Goal: Information Seeking & Learning: Learn about a topic

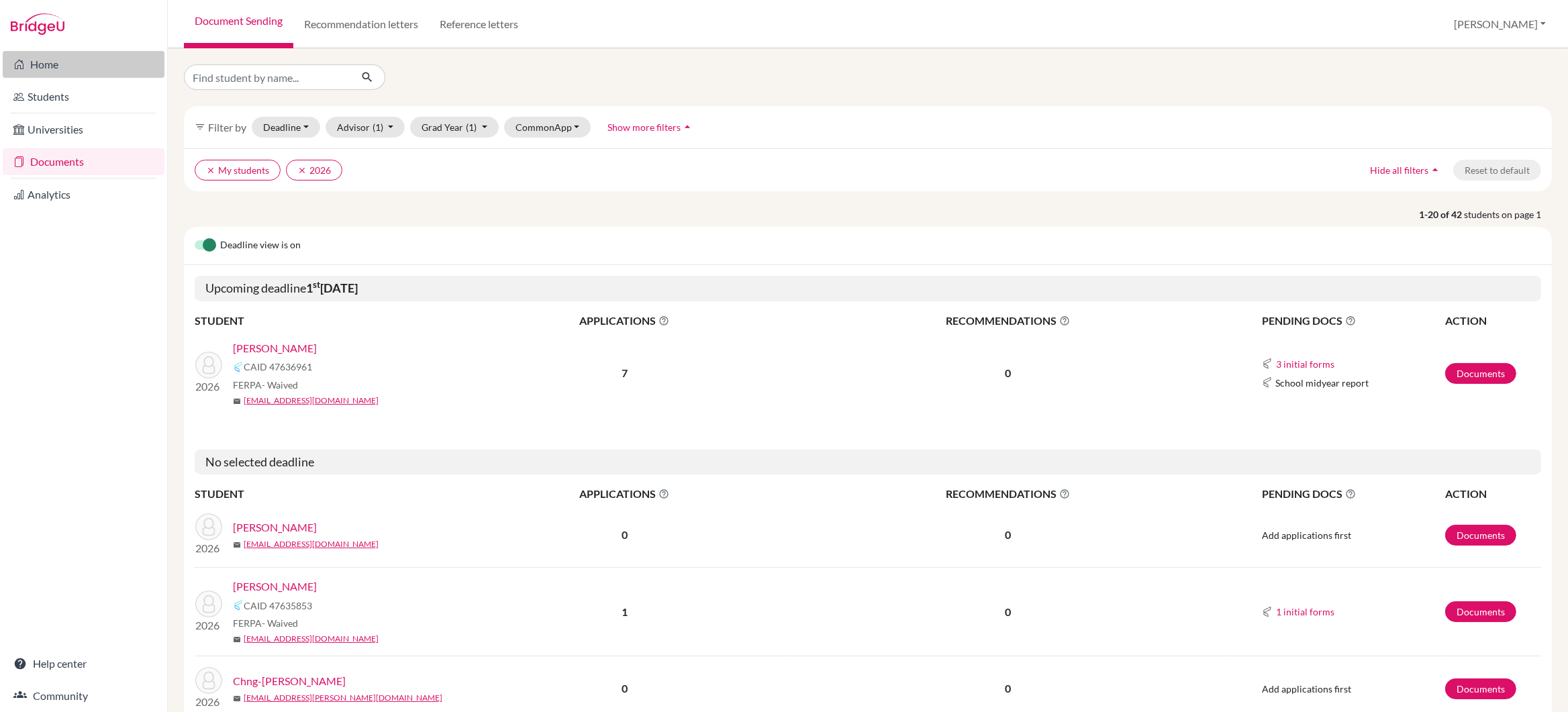
click at [49, 67] on link "Home" at bounding box center [83, 64] width 162 height 27
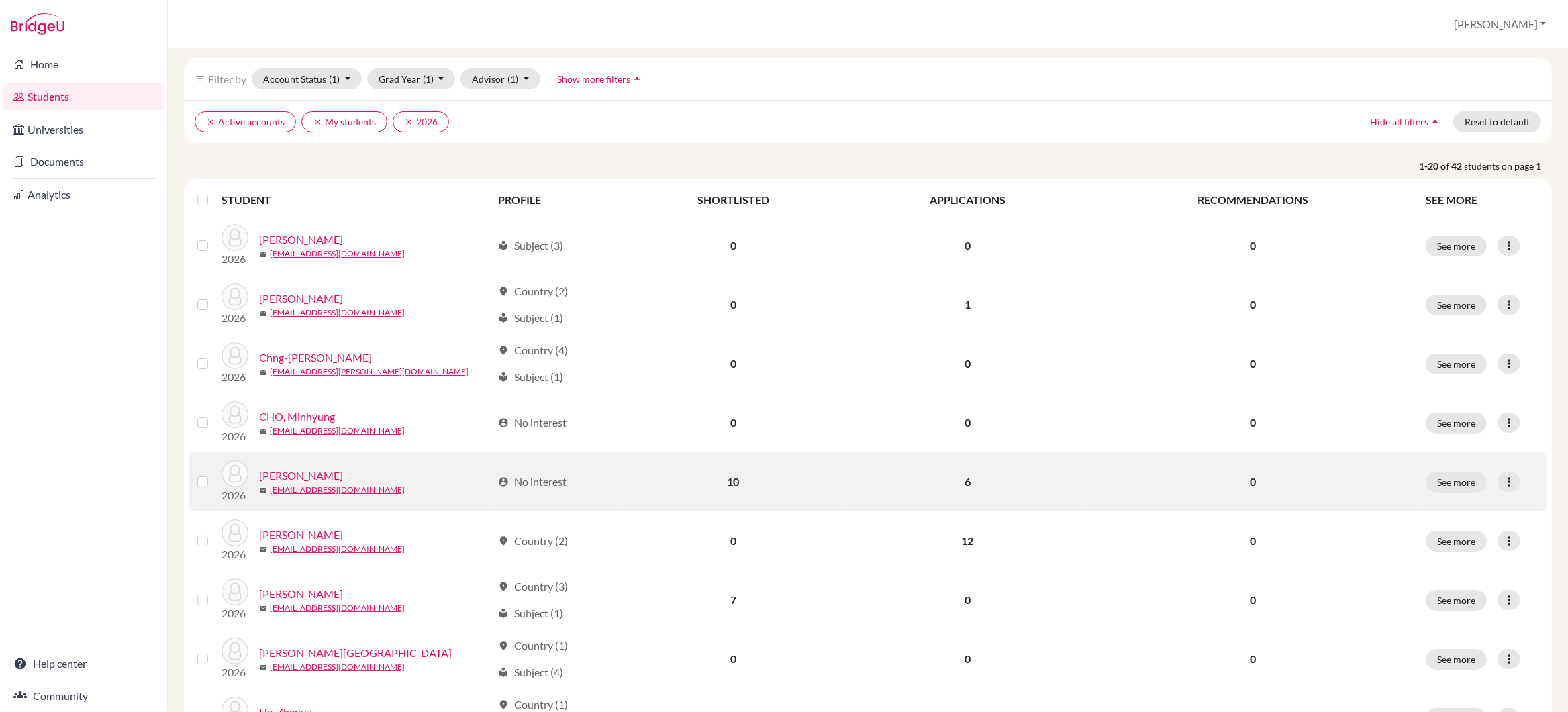
scroll to position [86, 0]
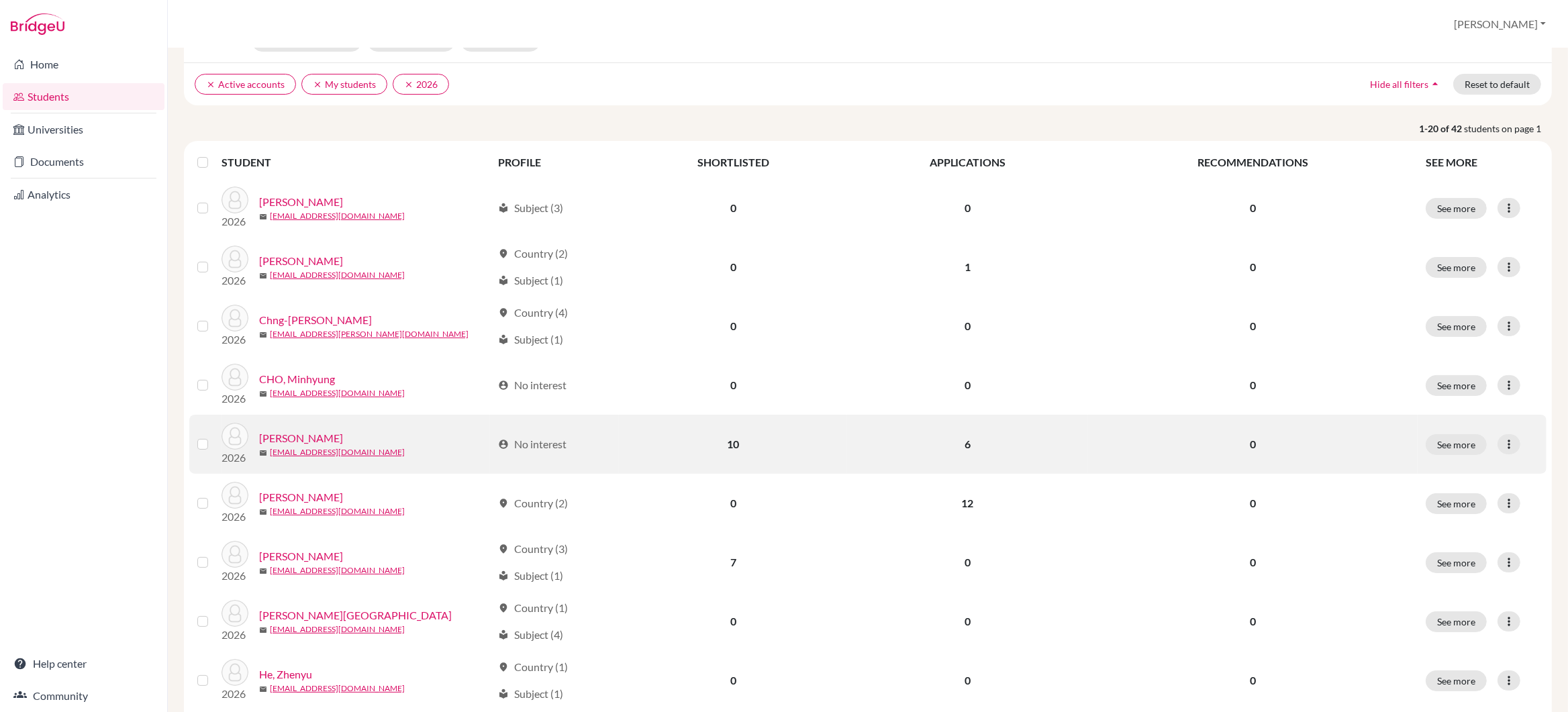
click at [309, 439] on link "[PERSON_NAME]" at bounding box center [301, 438] width 84 height 16
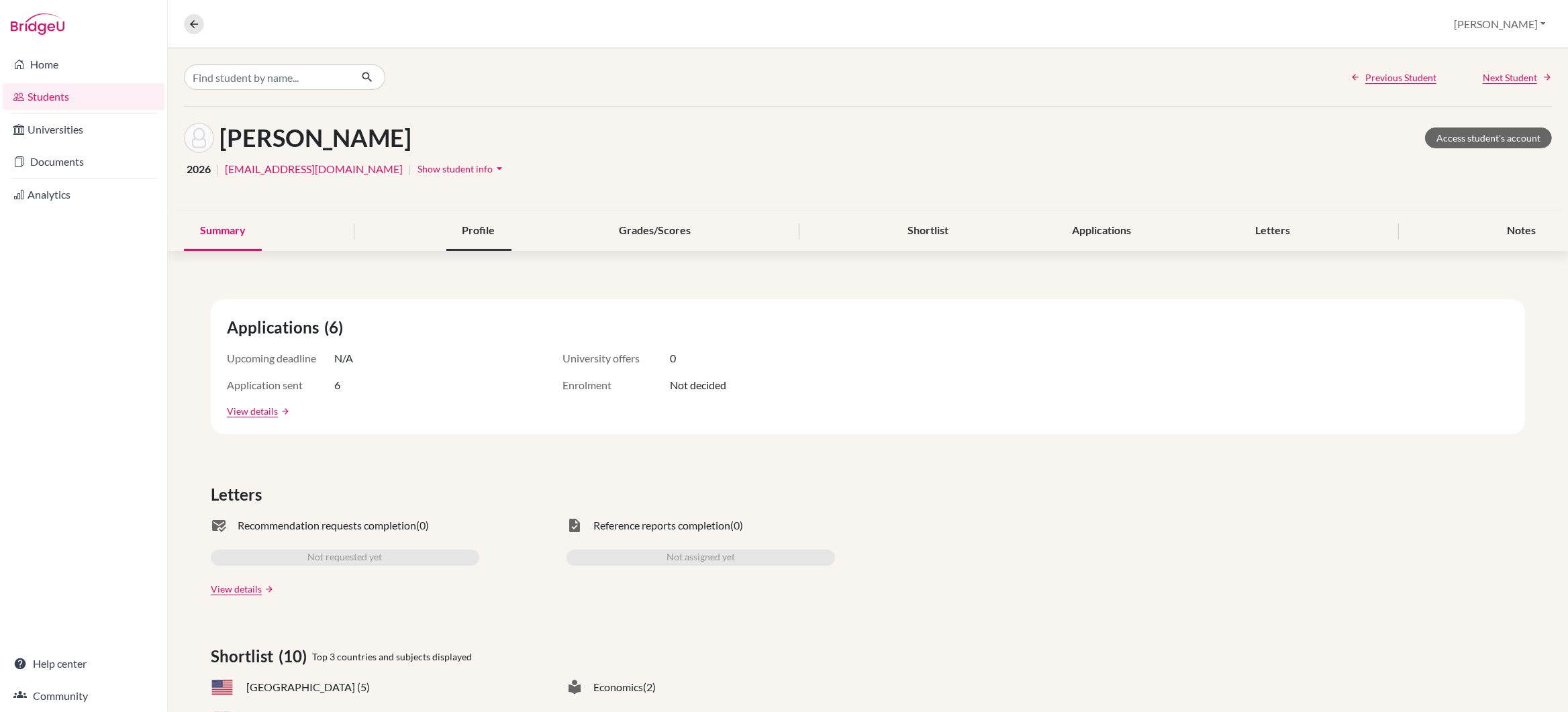
click at [472, 230] on div "Profile" at bounding box center [479, 230] width 65 height 40
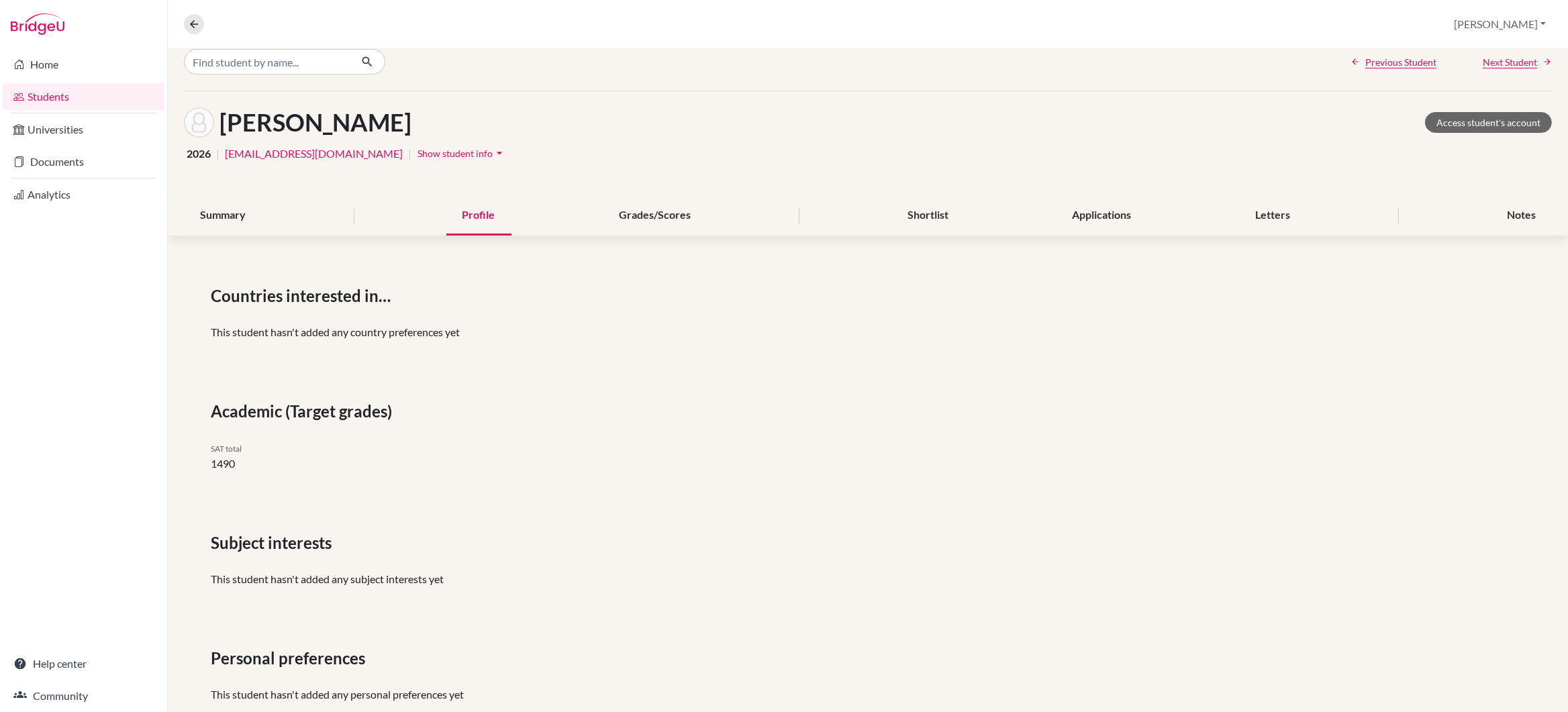
scroll to position [10, 0]
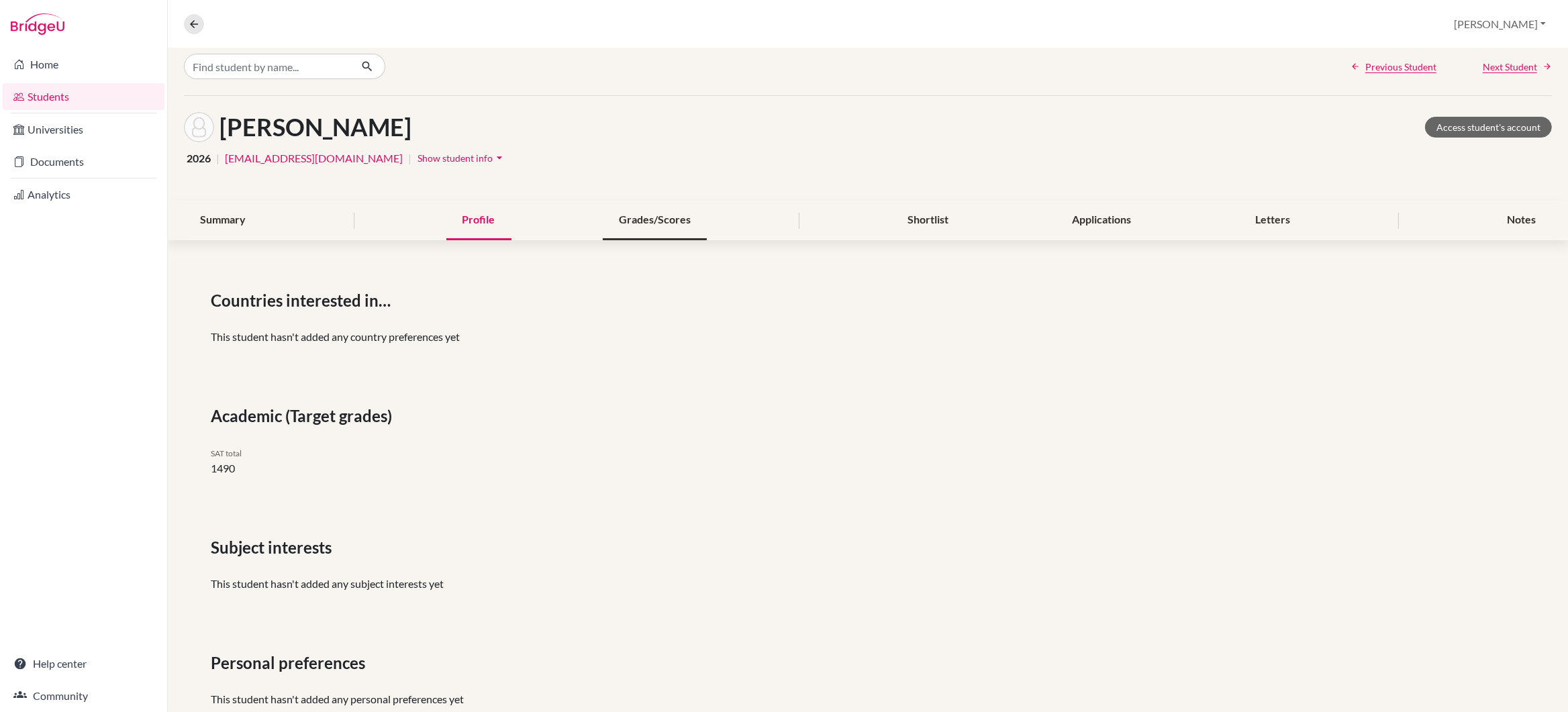
click at [660, 221] on div "Grades/Scores" at bounding box center [655, 220] width 104 height 40
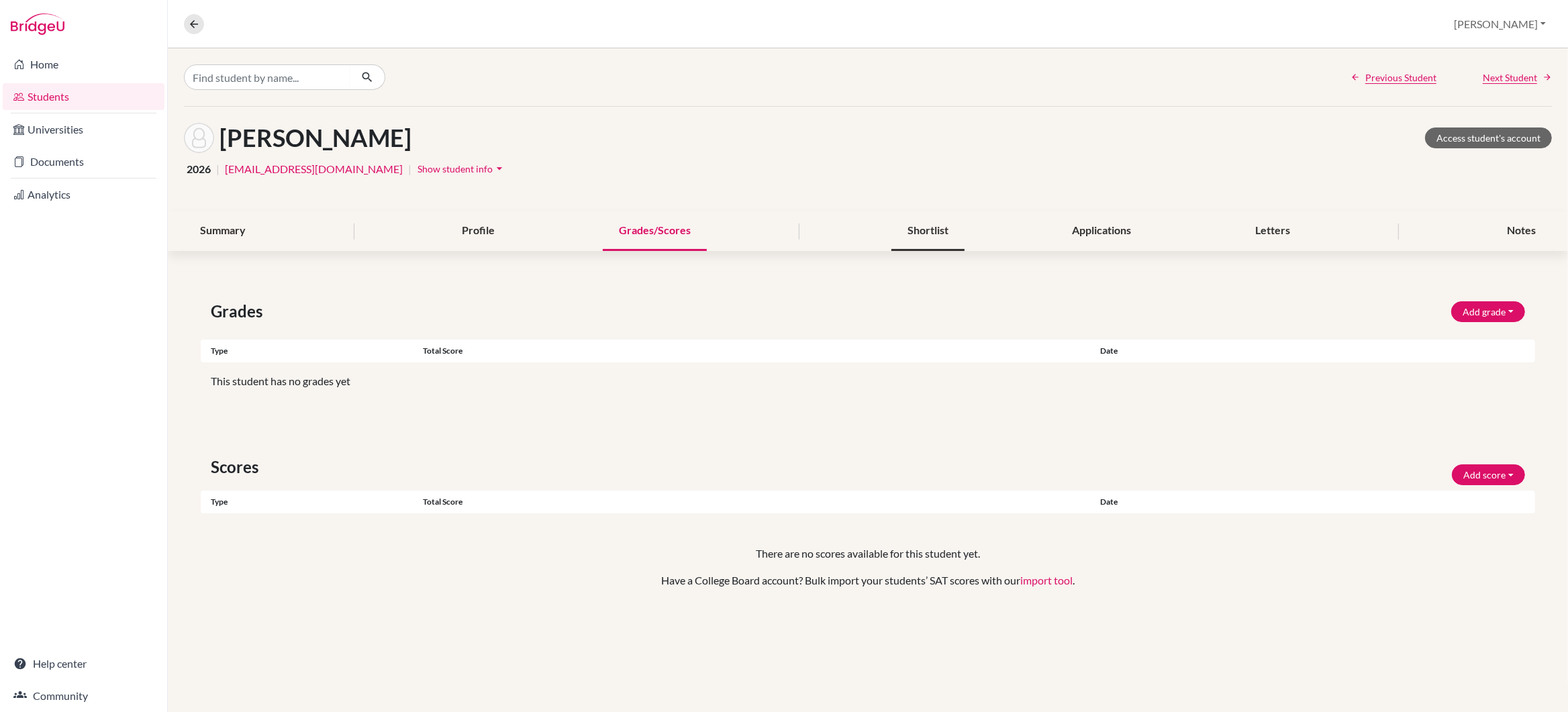
click at [913, 229] on div "Shortlist" at bounding box center [928, 230] width 73 height 40
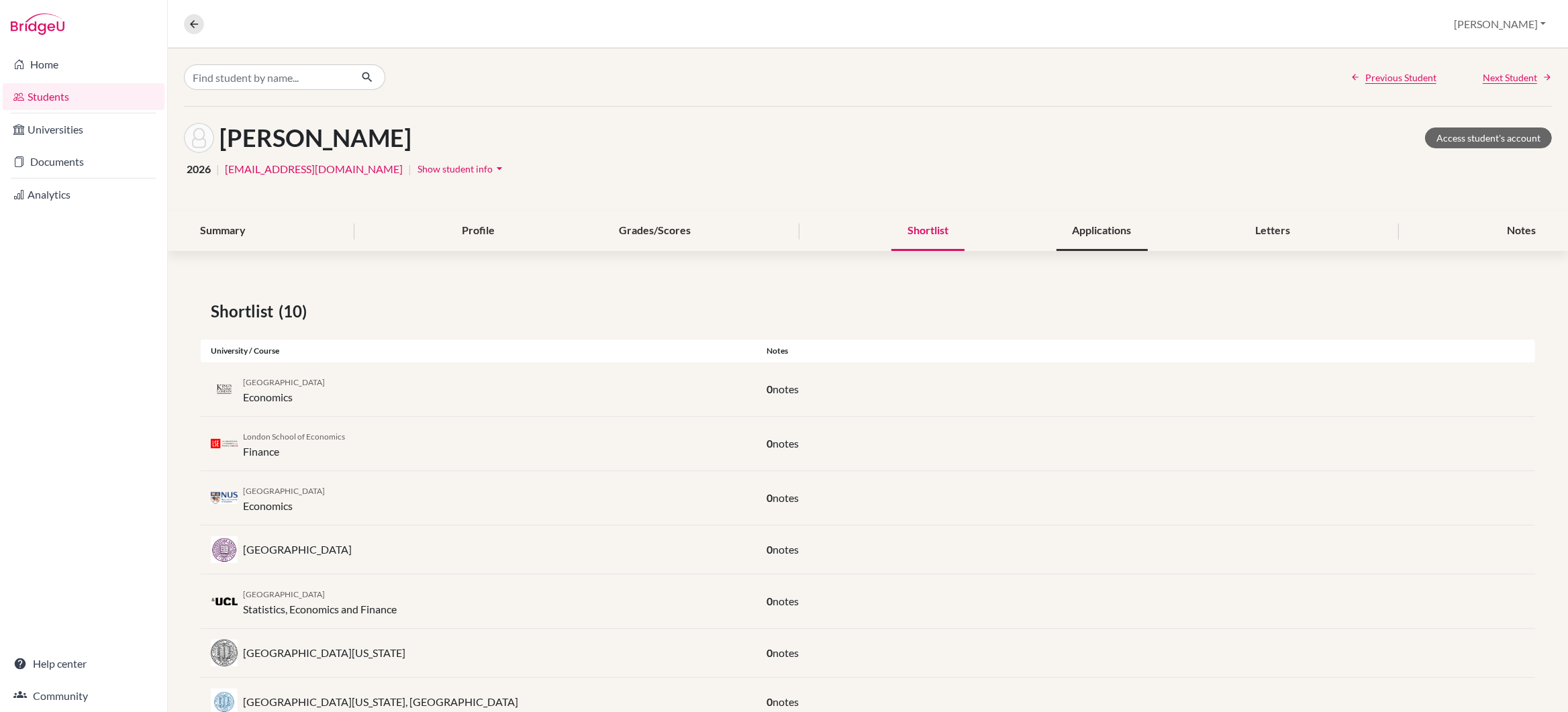
click at [1099, 232] on div "Applications" at bounding box center [1101, 230] width 91 height 40
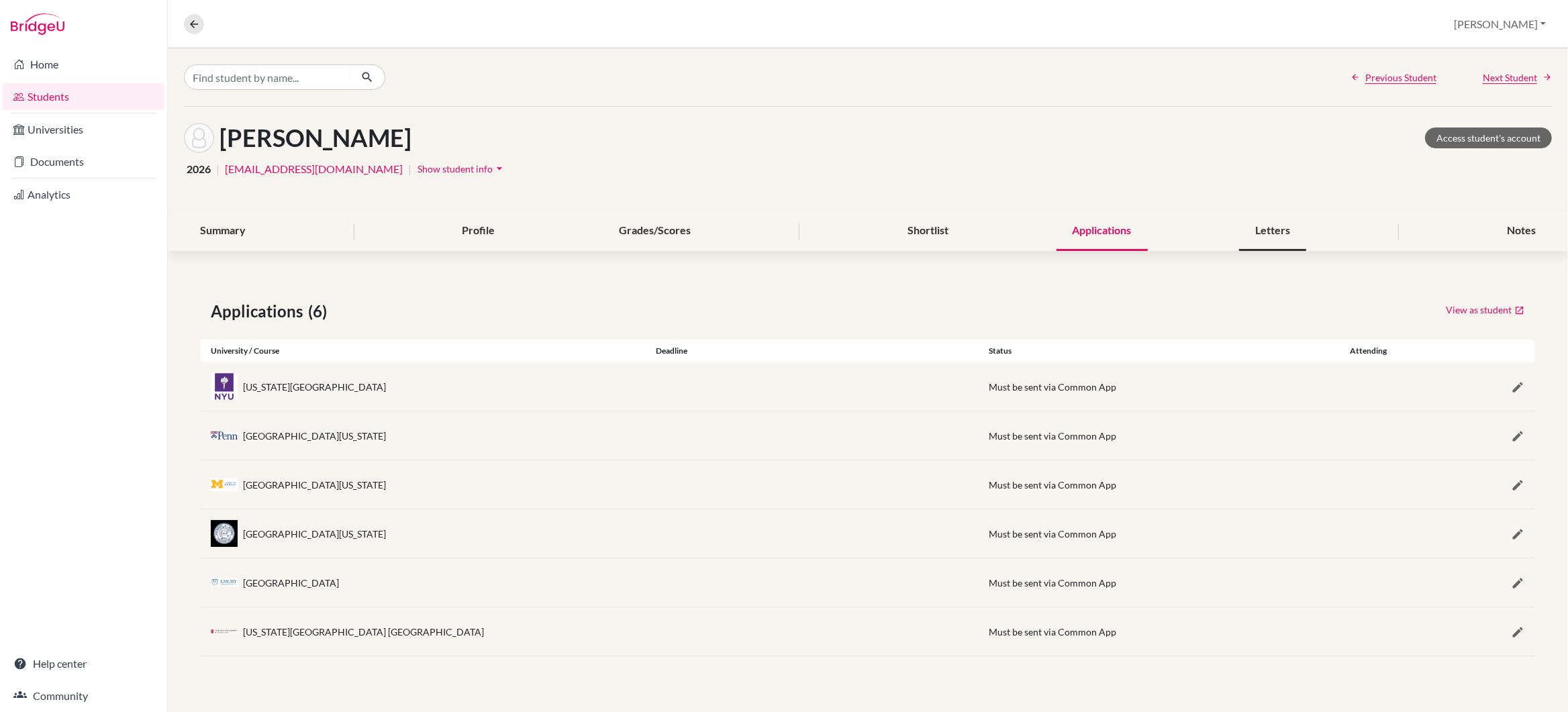
click at [1269, 230] on div "Letters" at bounding box center [1272, 230] width 67 height 40
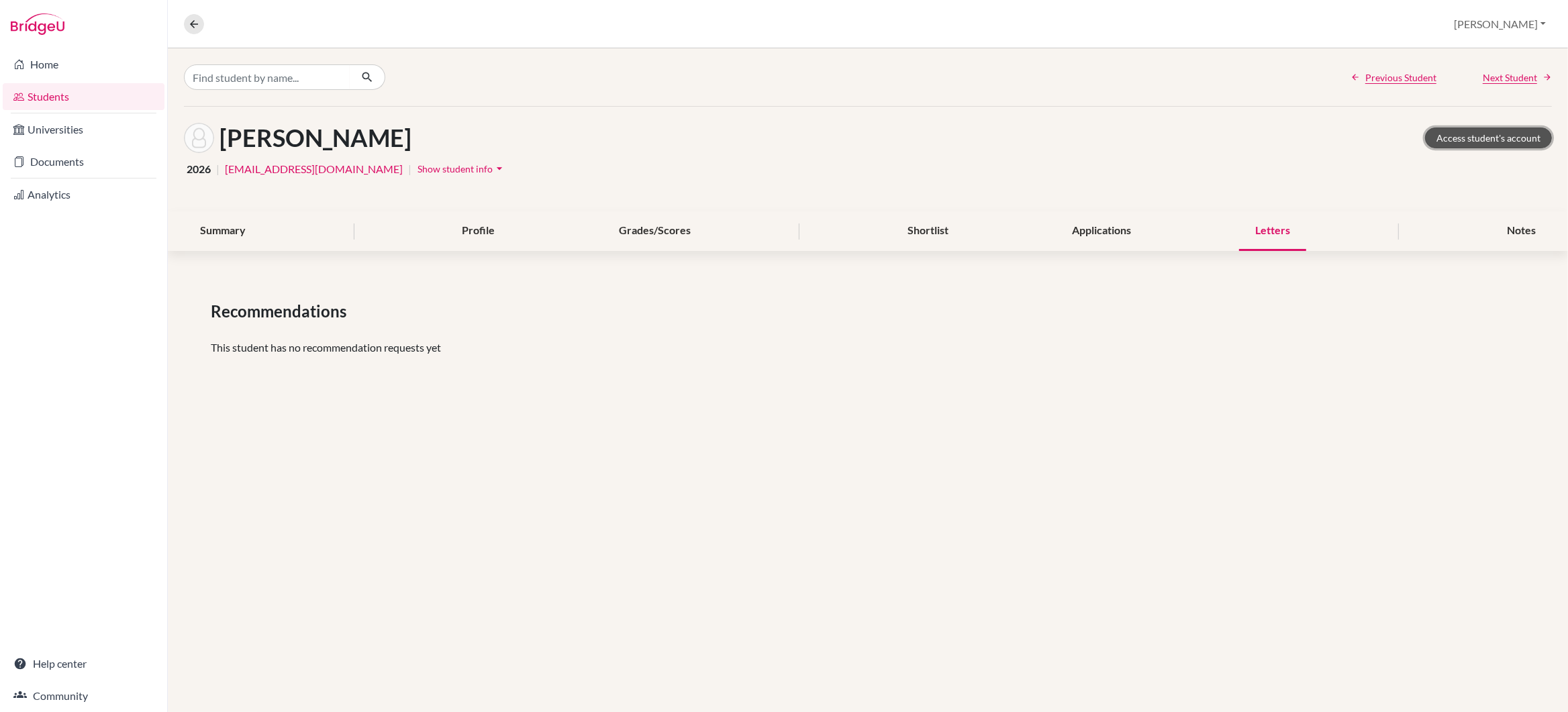
click at [1494, 139] on link "Access student's account" at bounding box center [1488, 138] width 127 height 21
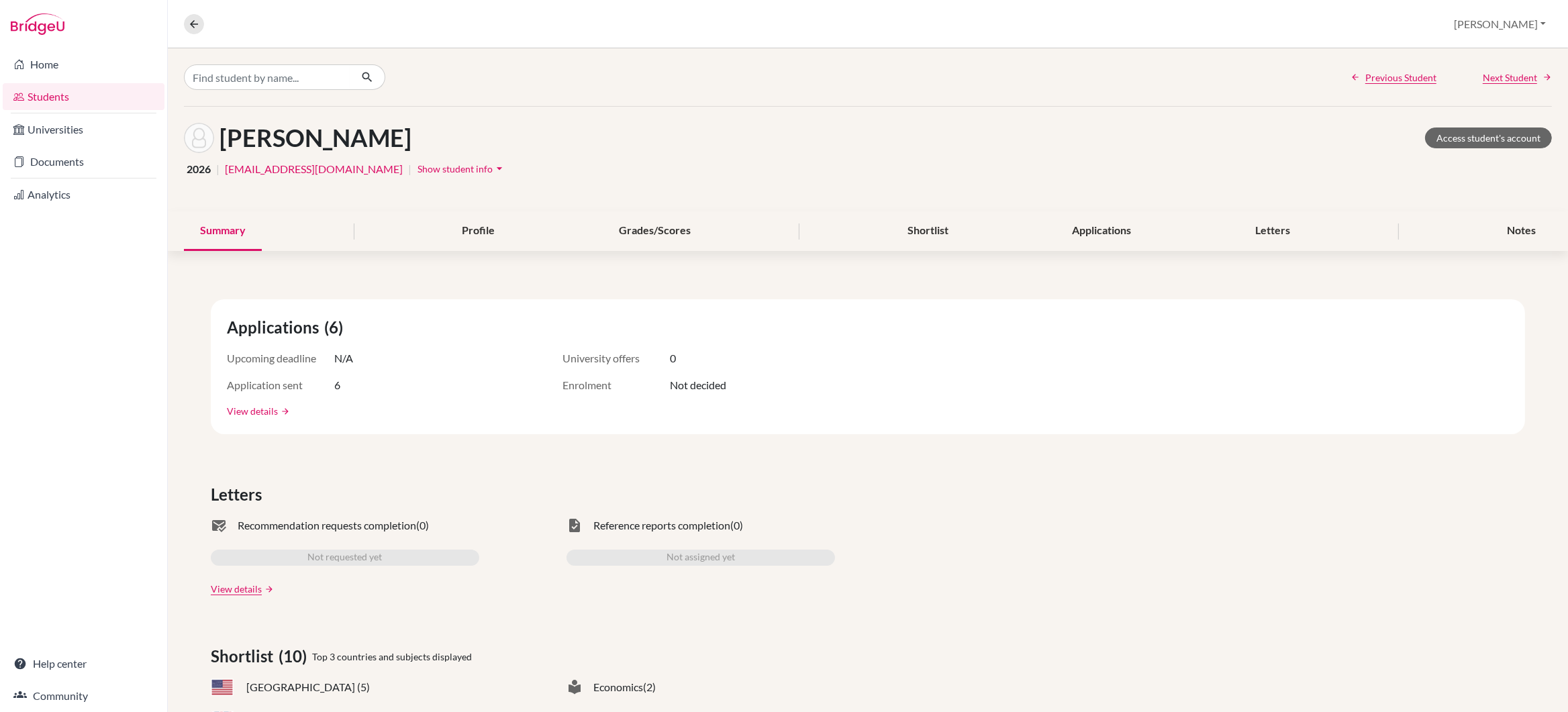
click at [245, 411] on link "View details" at bounding box center [252, 411] width 51 height 14
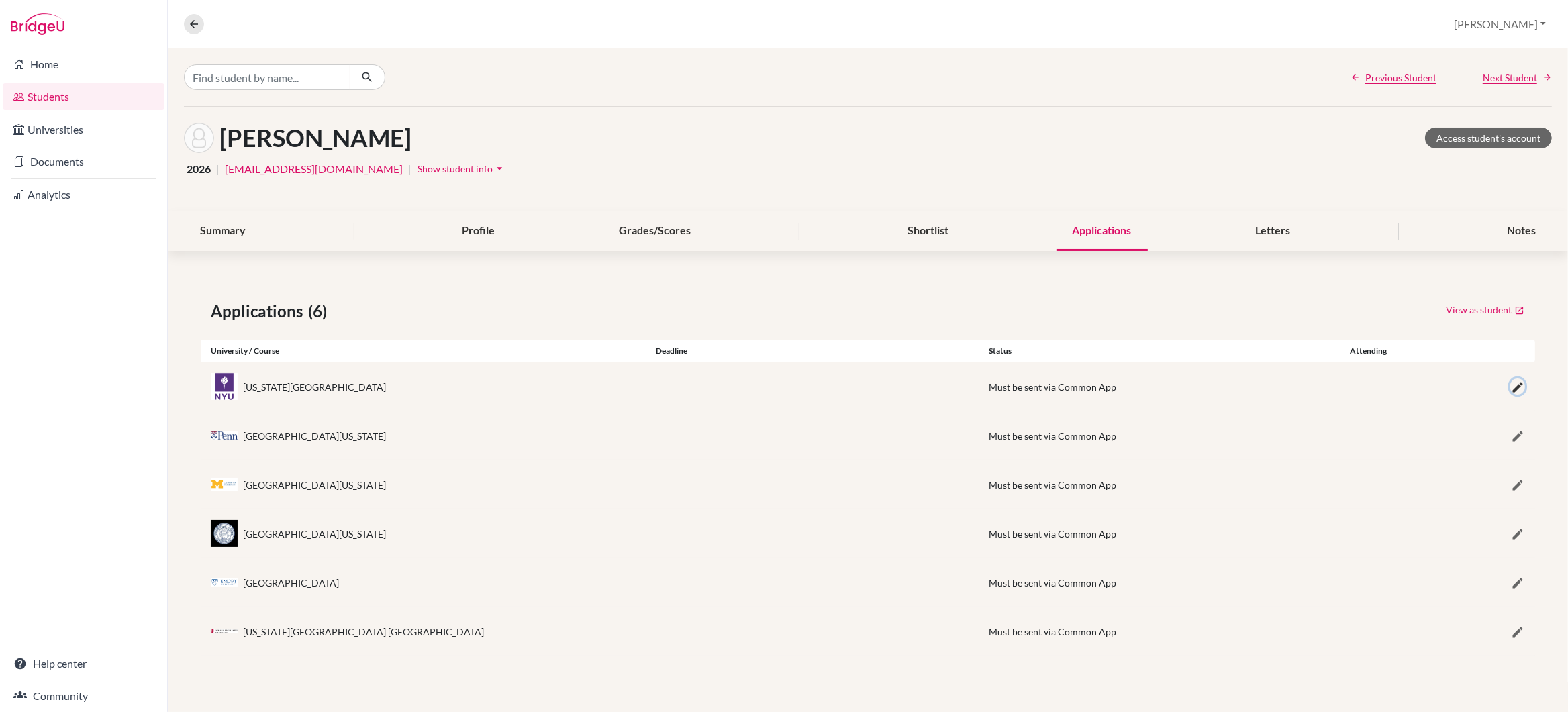
click at [1515, 388] on icon "button" at bounding box center [1517, 387] width 13 height 13
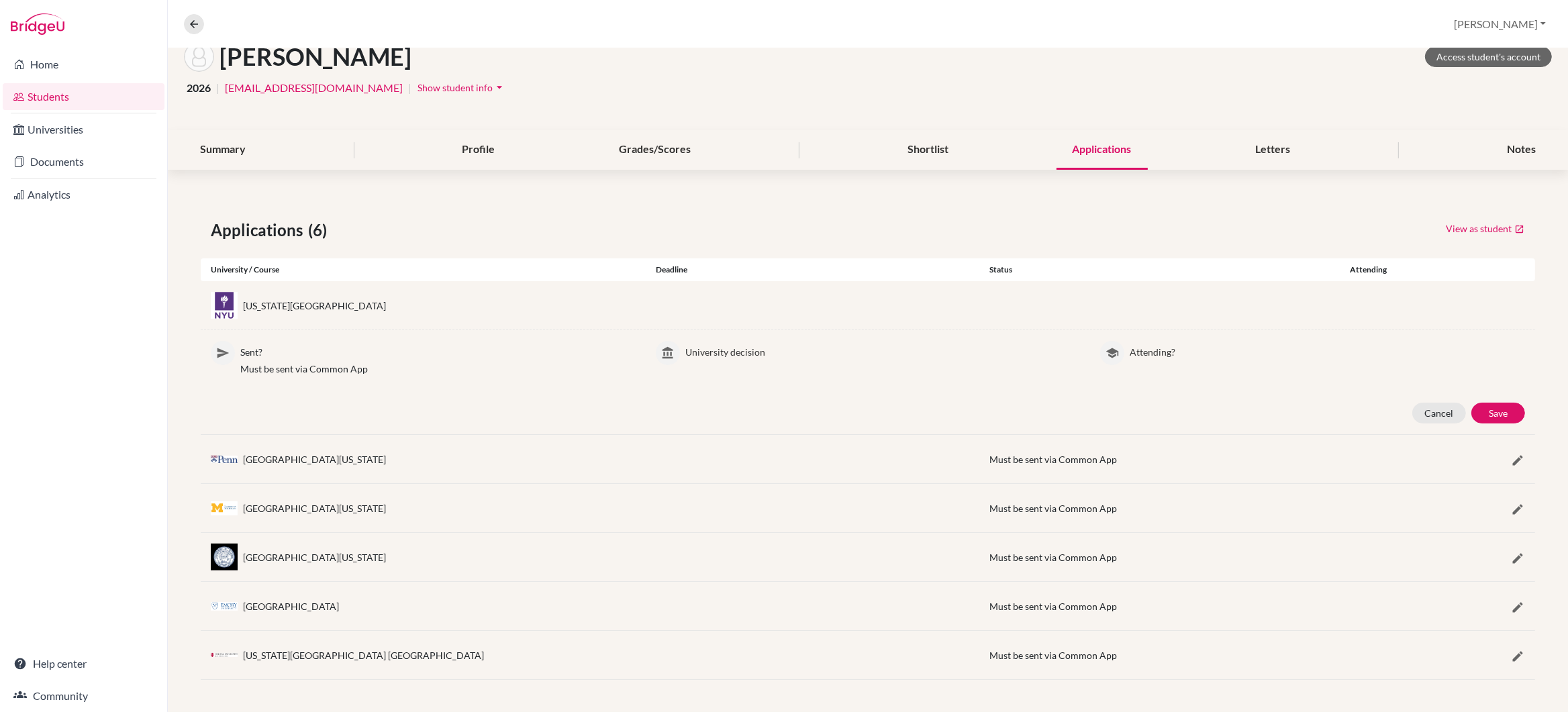
scroll to position [83, 0]
click at [674, 266] on div "Deadline" at bounding box center [812, 269] width 333 height 12
click at [1492, 228] on link "View as student" at bounding box center [1485, 228] width 80 height 21
